Goal: Communication & Community: Answer question/provide support

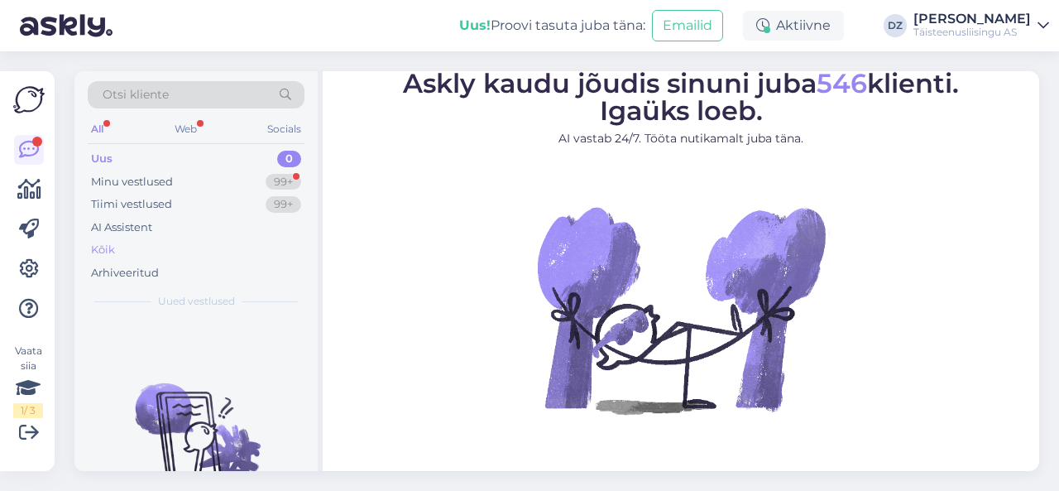
click at [94, 248] on div "Kõik" at bounding box center [103, 250] width 24 height 17
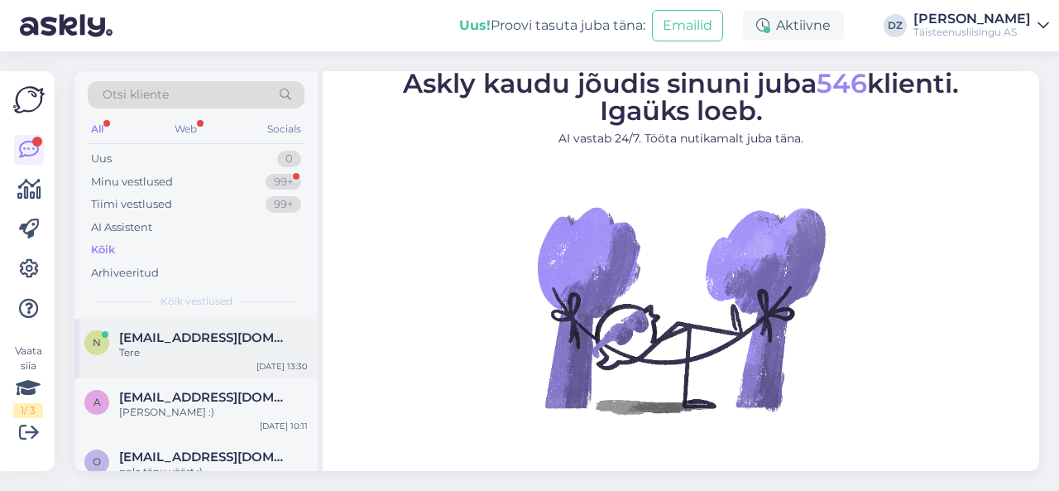
click at [185, 357] on div "Tere" at bounding box center [213, 352] width 189 height 15
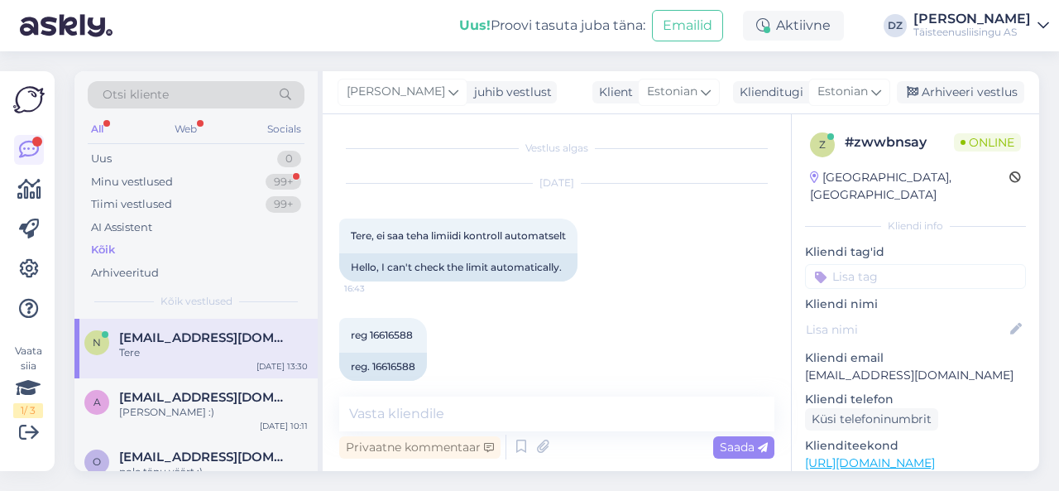
scroll to position [2605, 0]
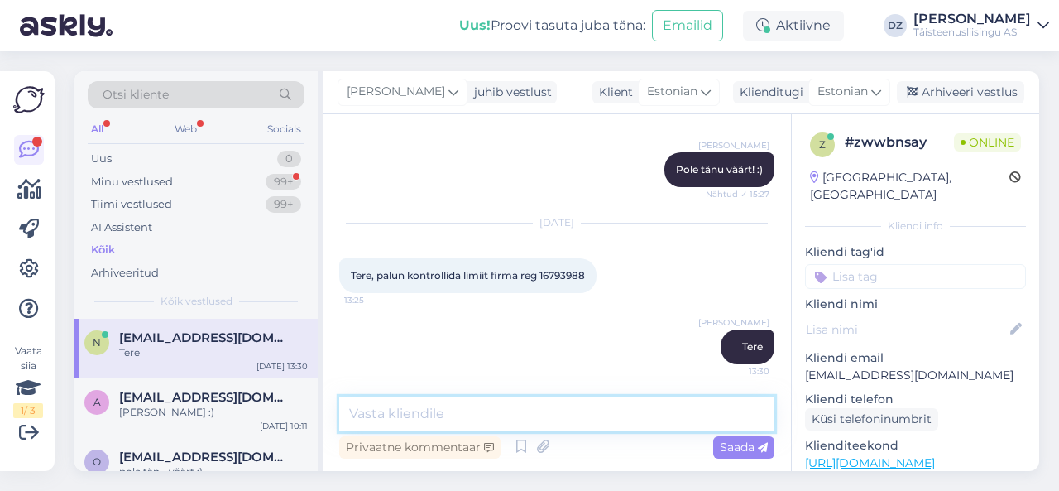
click at [530, 413] on textarea at bounding box center [556, 413] width 435 height 35
click at [472, 410] on textarea at bounding box center [556, 413] width 435 height 35
type textarea "v"
click at [499, 405] on textarea at bounding box center [556, 413] width 435 height 35
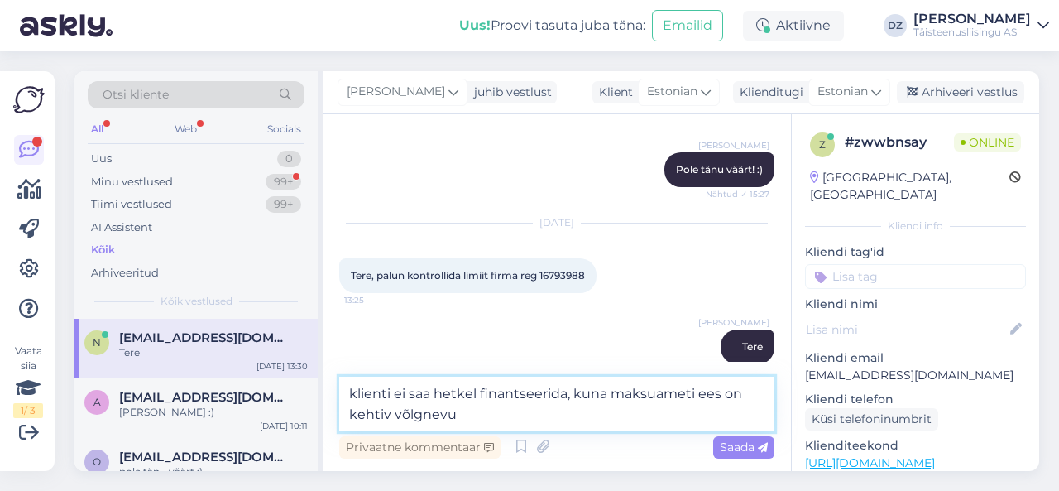
type textarea "klienti ei saa hetkel finantseerida, kuna maksuameti ees on kehtiv võlgnevus"
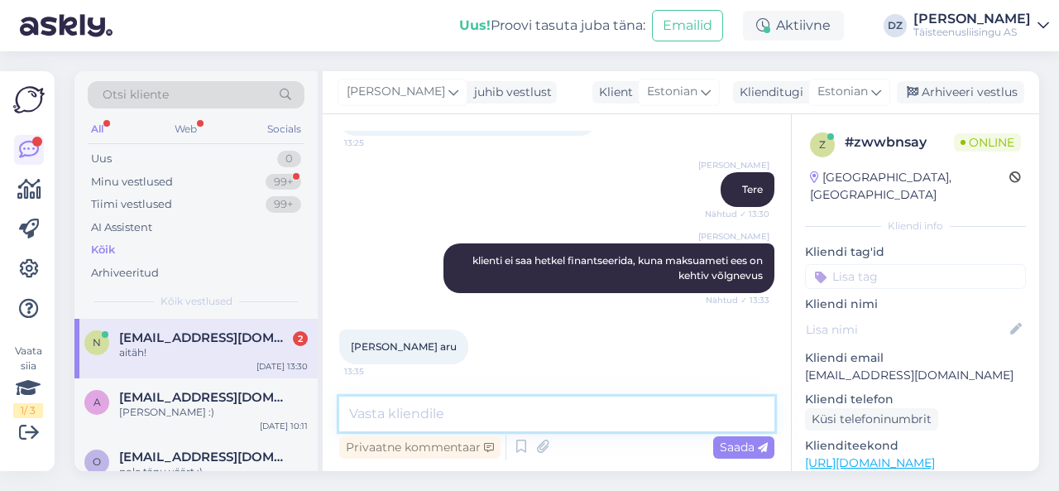
scroll to position [2833, 0]
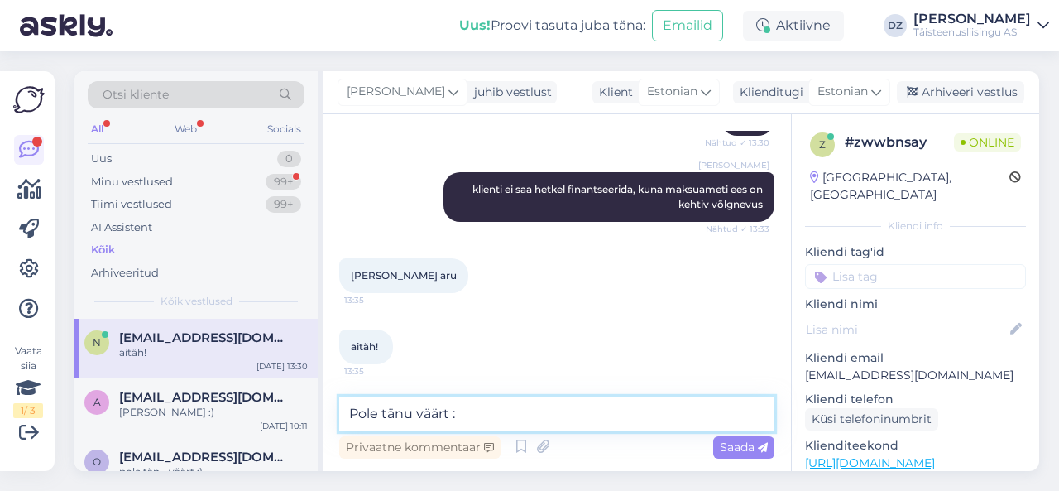
type textarea "Pole tänu väärt :)"
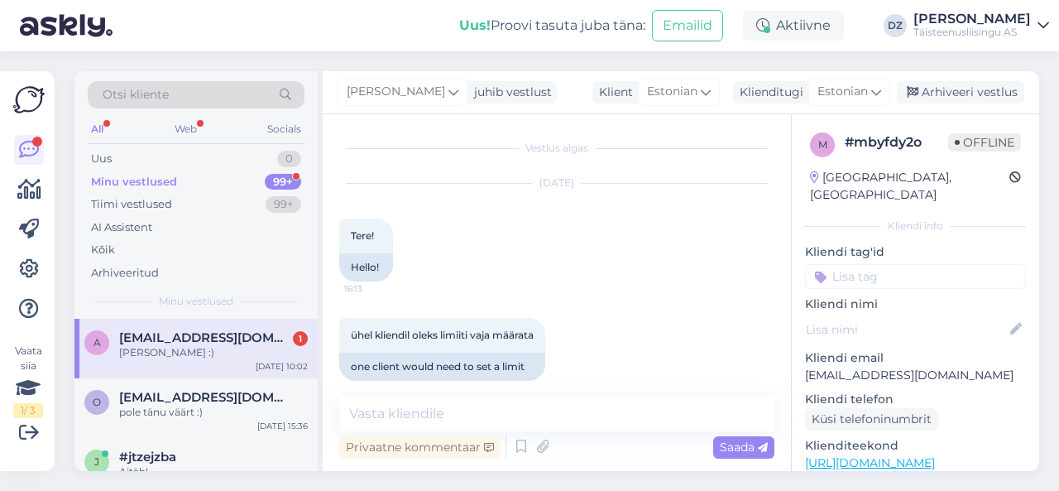
scroll to position [2557, 0]
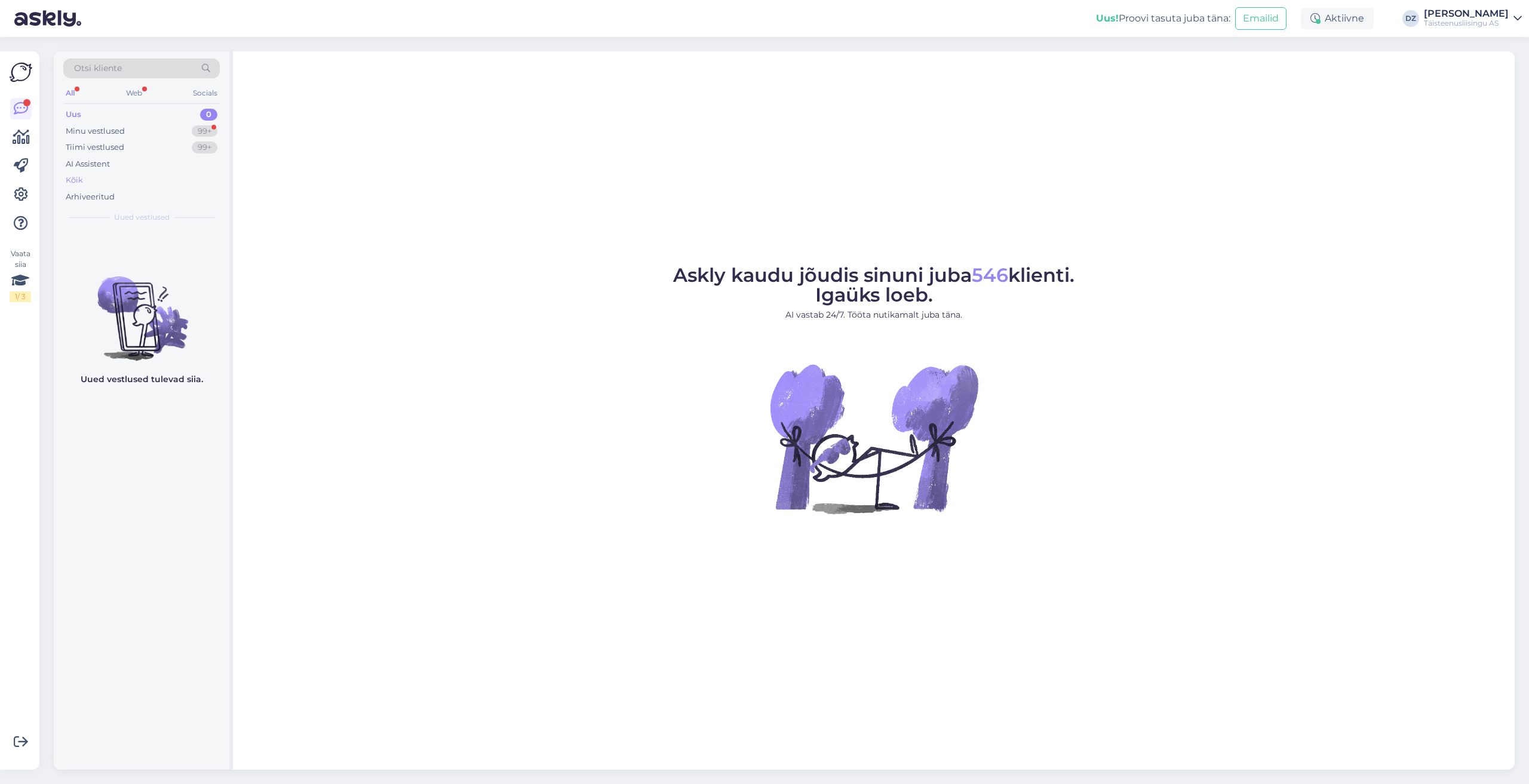
click at [84, 178] on div "Kõik" at bounding box center [141, 180] width 157 height 17
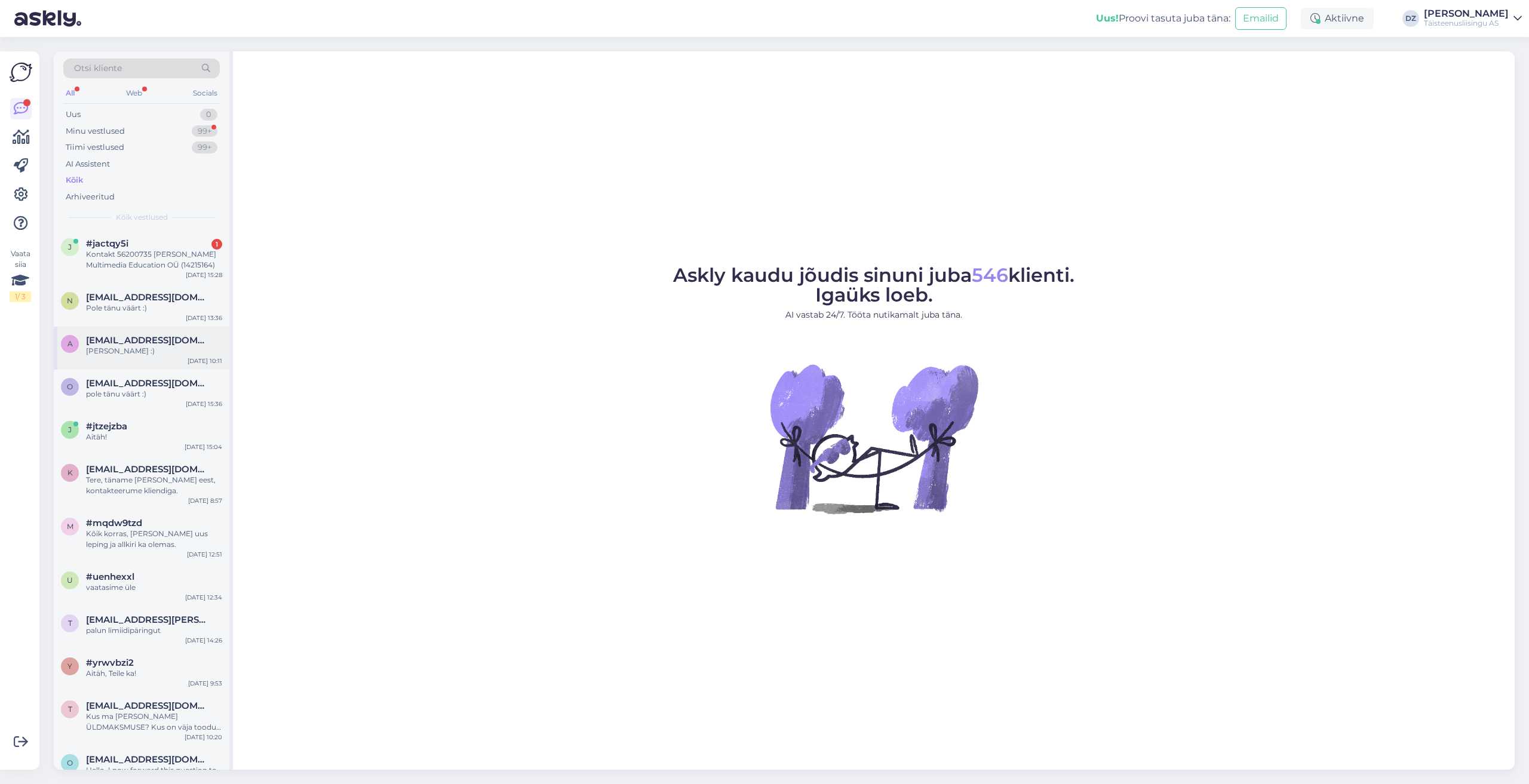
click at [160, 358] on div "a anett.voorel@tele2.com jaa aitäh :) Aug 29 10:11" at bounding box center [141, 349] width 175 height 43
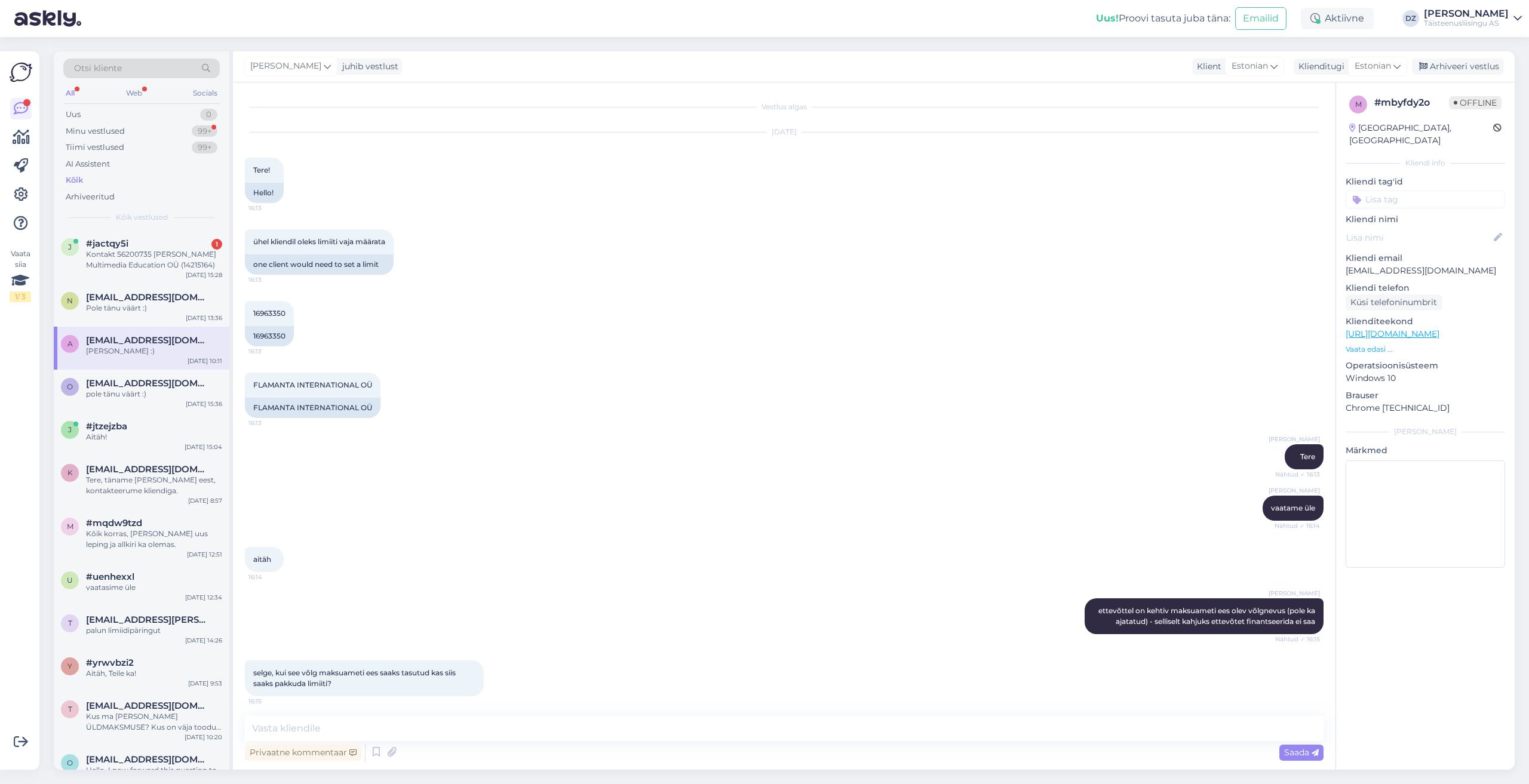
scroll to position [1847, 0]
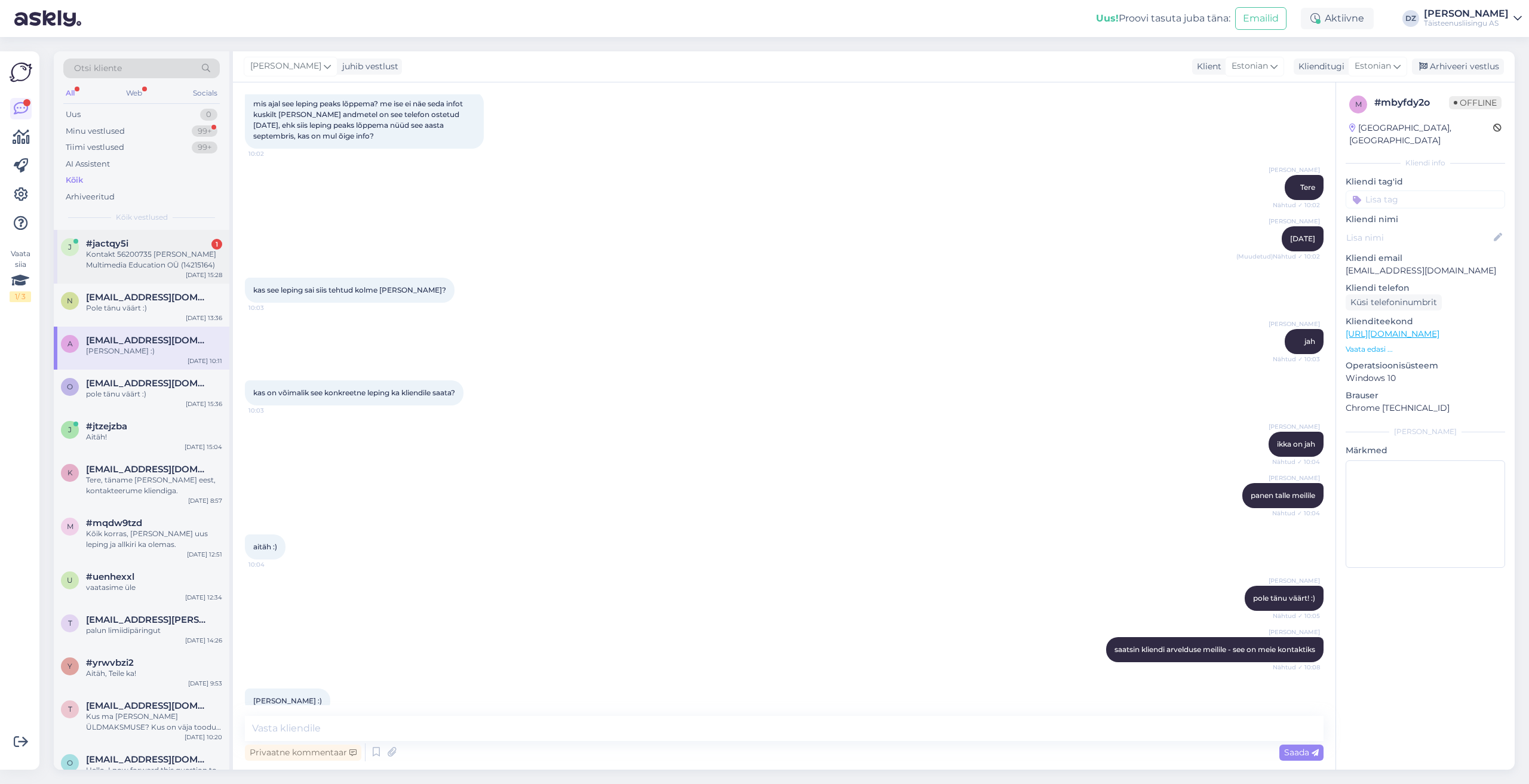
click at [140, 258] on div "Kontakt 56200735 Žanna Rjazanova Multimedia Education OÜ (14215164)" at bounding box center [154, 260] width 136 height 22
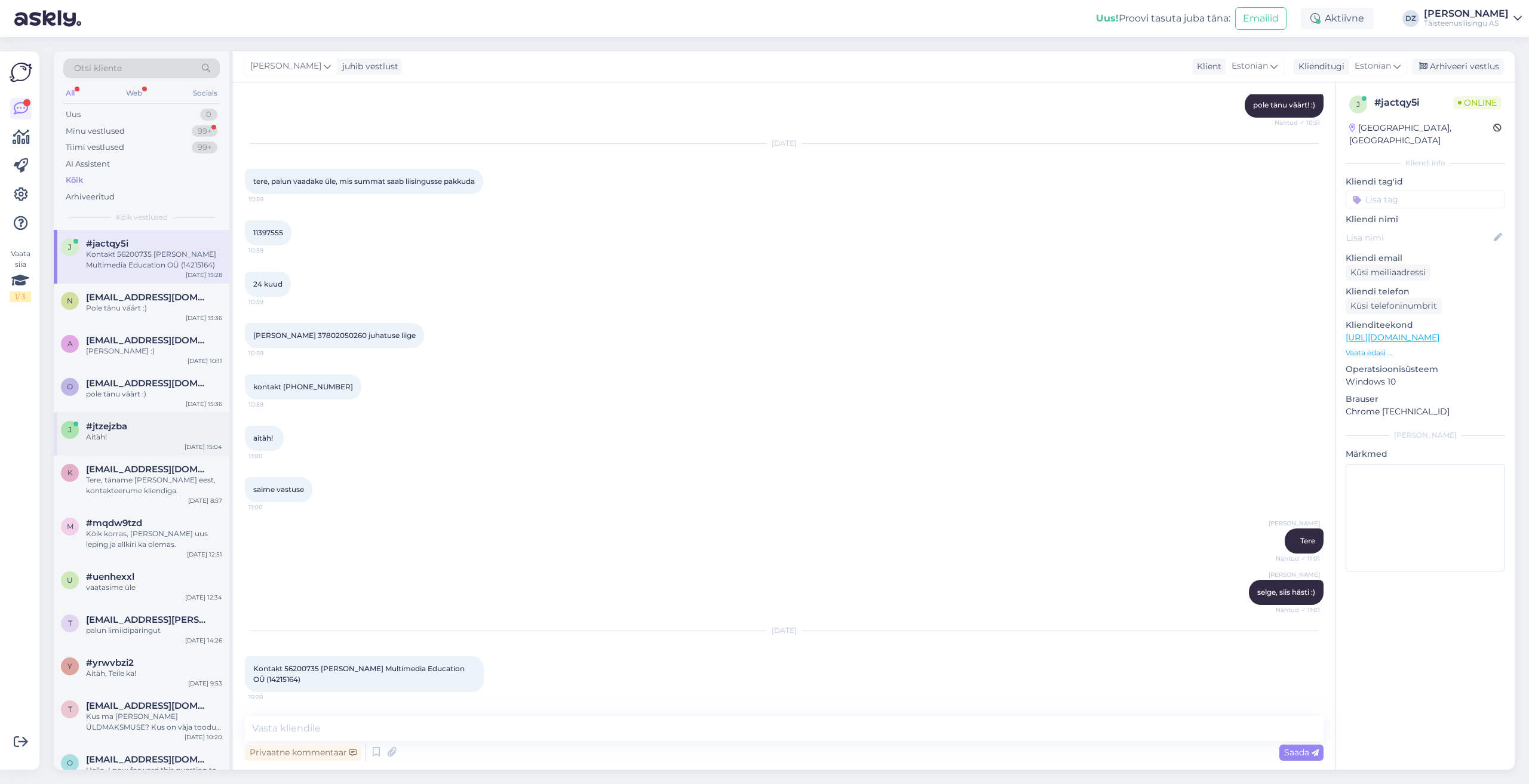
scroll to position [1460, 0]
click at [414, 732] on textarea at bounding box center [784, 728] width 1079 height 25
click at [286, 679] on span "Kontakt 56200735 Žanna Rjazanova Multimedia Education OÜ (14215164)" at bounding box center [360, 674] width 213 height 19
copy span "14215164"
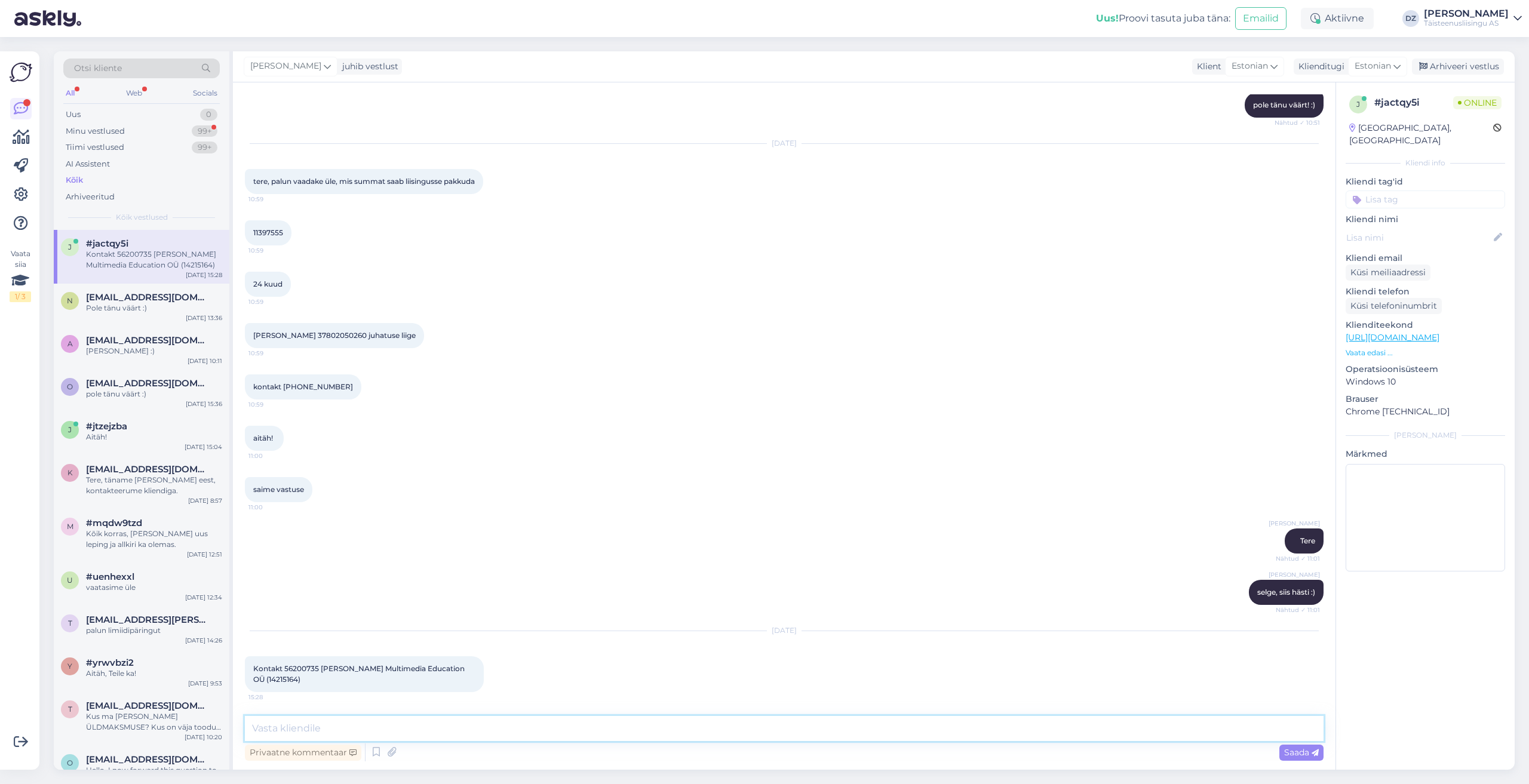
click at [383, 739] on textarea at bounding box center [784, 728] width 1079 height 25
click at [388, 732] on textarea at bounding box center [784, 728] width 1079 height 25
type textarea "kui suurt fdinantseeringut klient soovib"
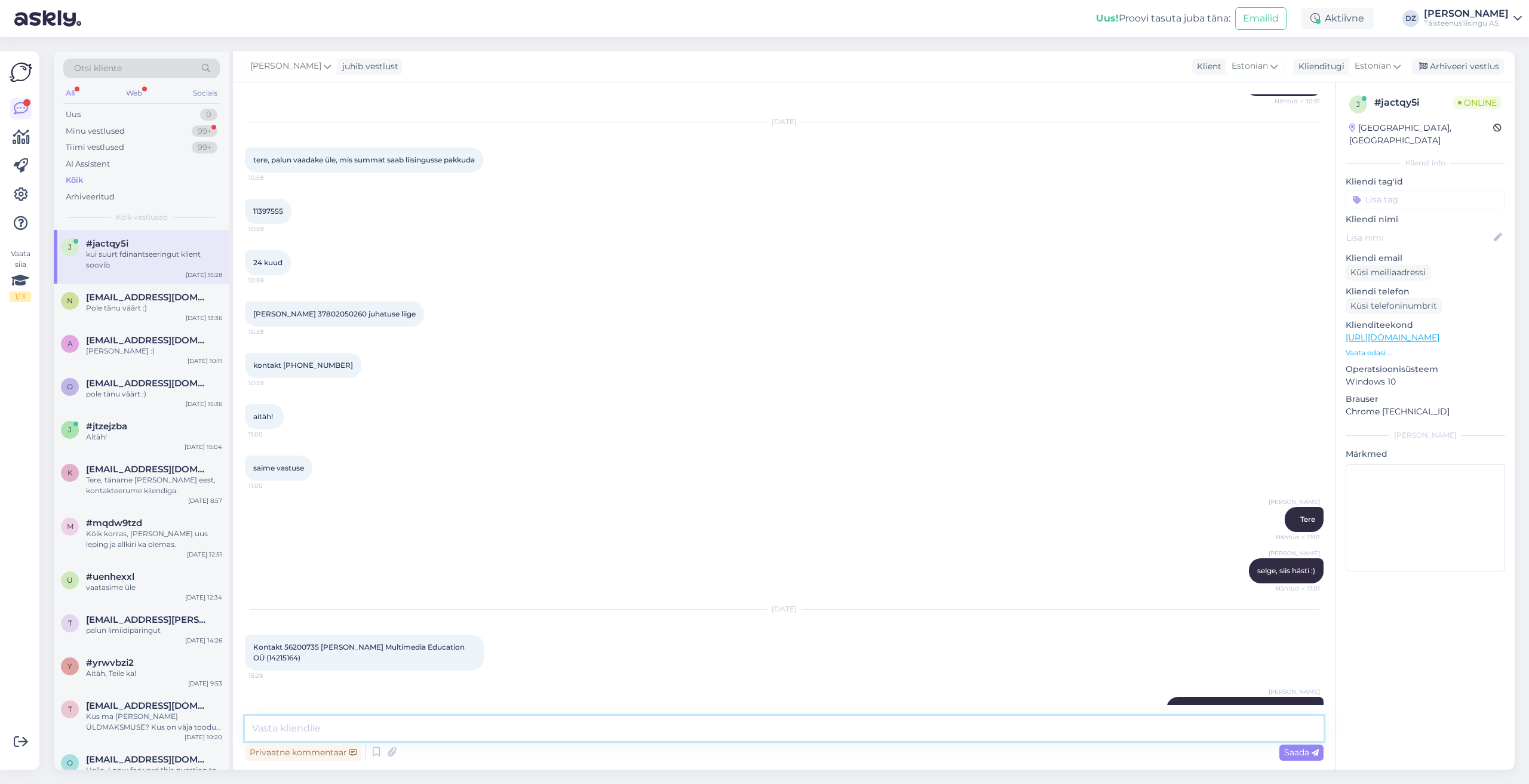
scroll to position [1511, 0]
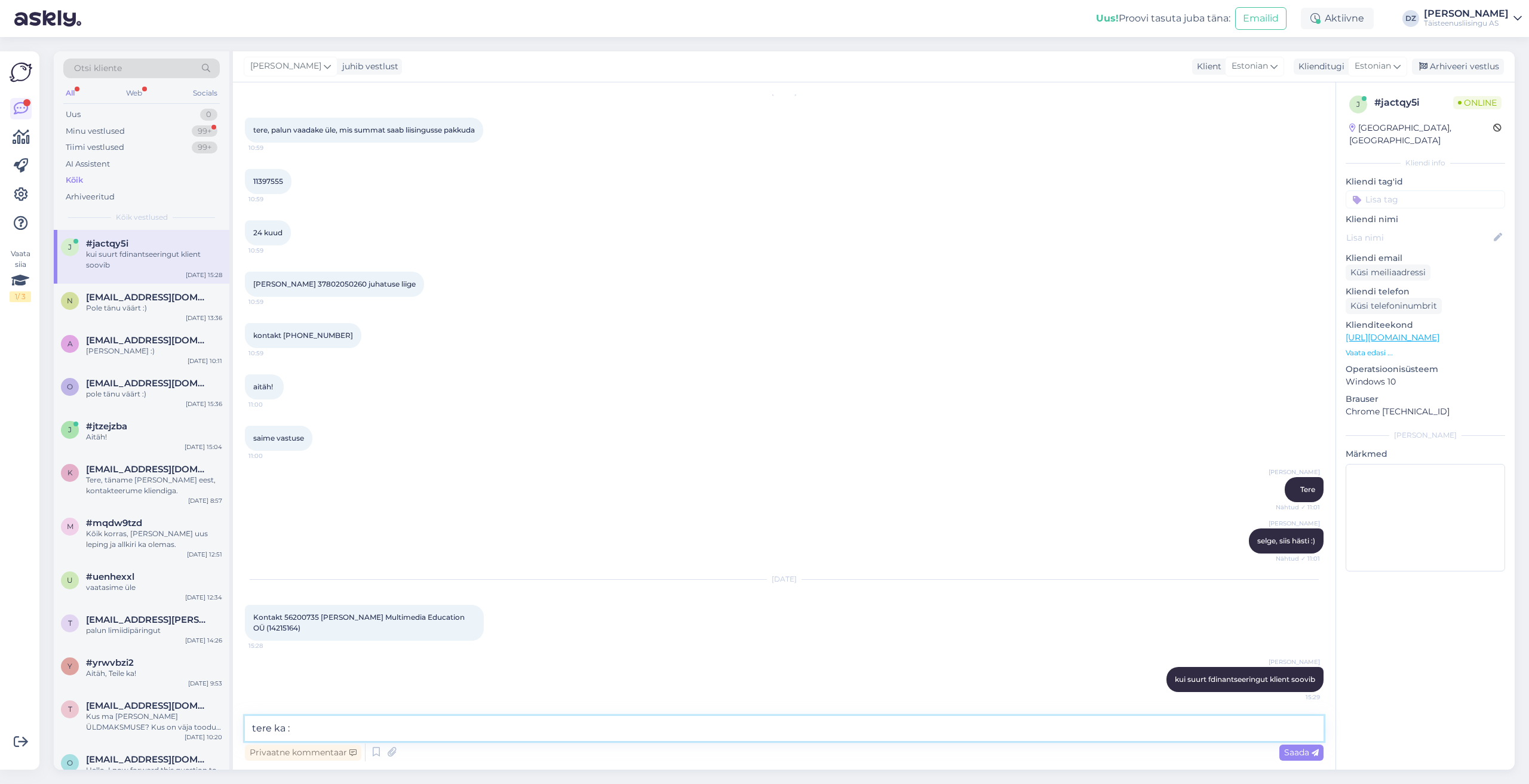
type textarea "tere ka :)"
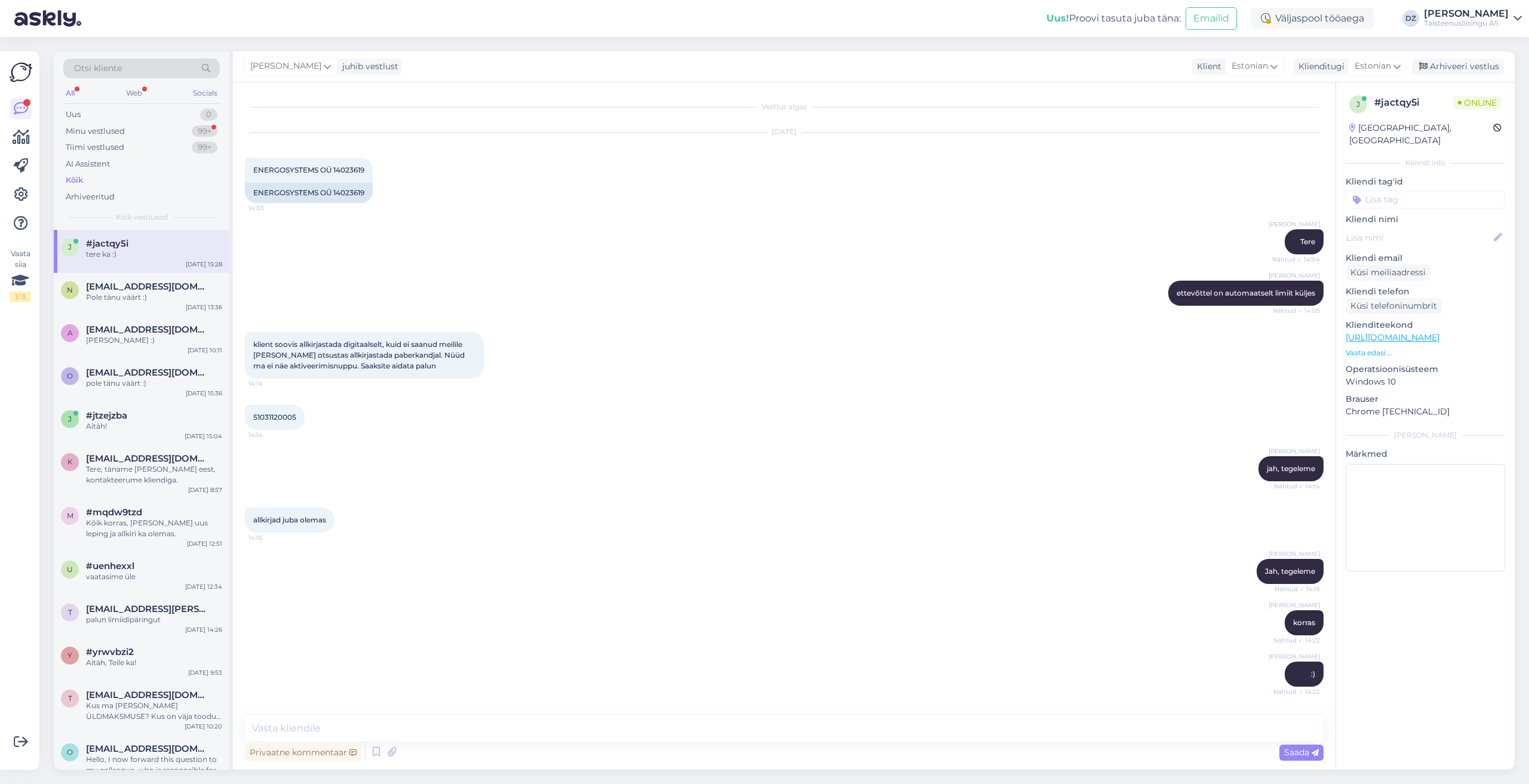
scroll to position [1562, 0]
